Goal: Navigation & Orientation: Find specific page/section

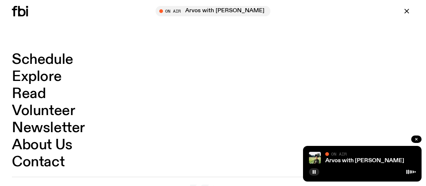
scroll to position [847, 0]
click at [63, 60] on link "Schedule" at bounding box center [43, 60] width 62 height 14
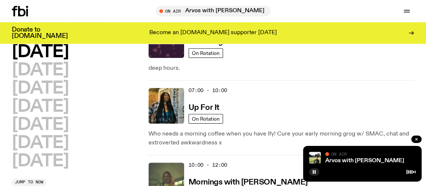
scroll to position [51, 0]
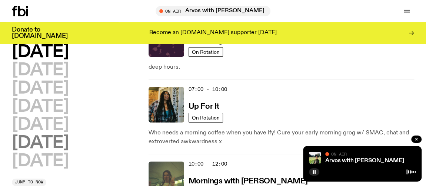
click at [59, 142] on h2 "[DATE]" at bounding box center [40, 143] width 57 height 17
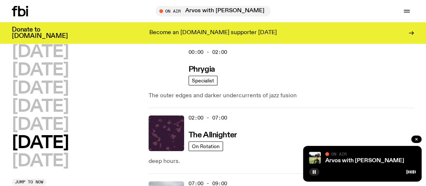
scroll to position [20, 0]
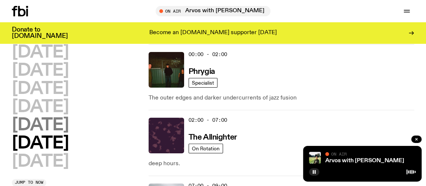
click at [52, 120] on h2 "[DATE]" at bounding box center [40, 125] width 57 height 17
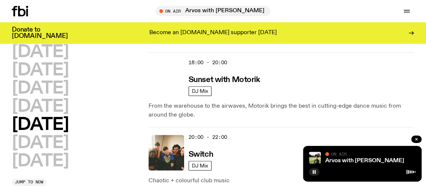
scroll to position [449, 0]
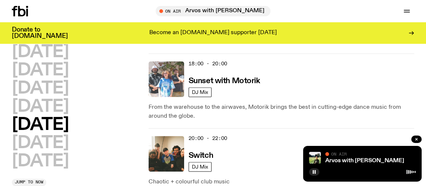
click at [166, 73] on img at bounding box center [167, 79] width 36 height 36
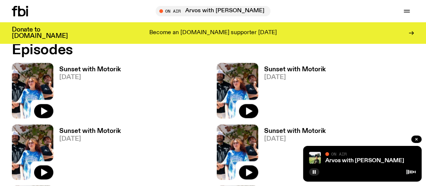
scroll to position [414, 0]
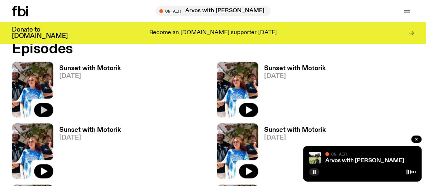
click at [40, 106] on icon "button" at bounding box center [43, 109] width 9 height 9
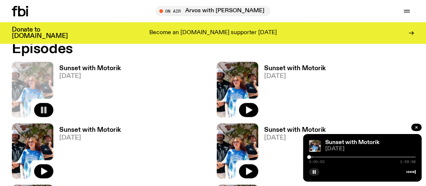
click at [309, 157] on div at bounding box center [309, 157] width 4 height 4
